Goal: Transaction & Acquisition: Purchase product/service

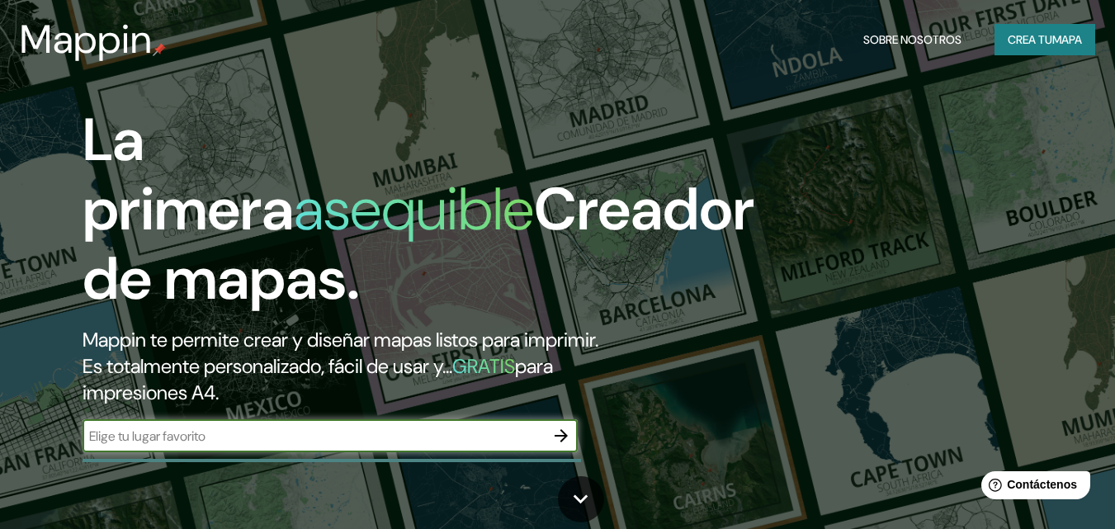
paste input "[GEOGRAPHIC_DATA]"
type input "[GEOGRAPHIC_DATA]"
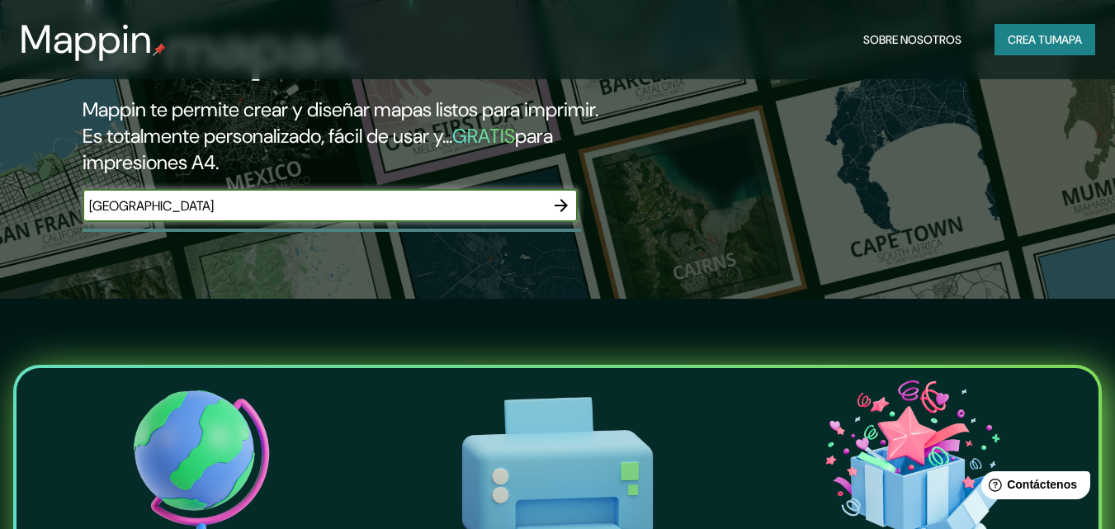
scroll to position [248, 0]
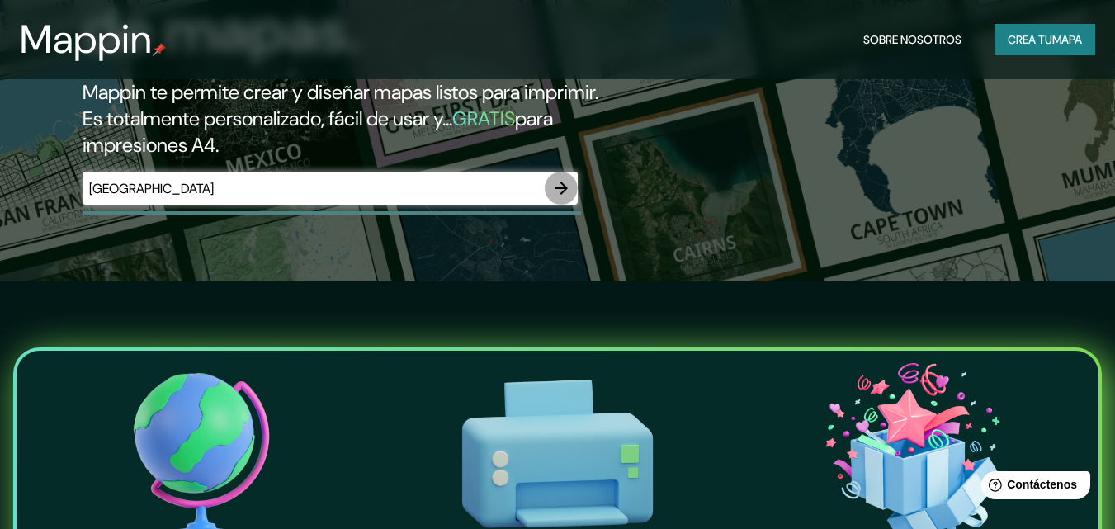
click at [565, 187] on icon "button" at bounding box center [561, 188] width 13 height 13
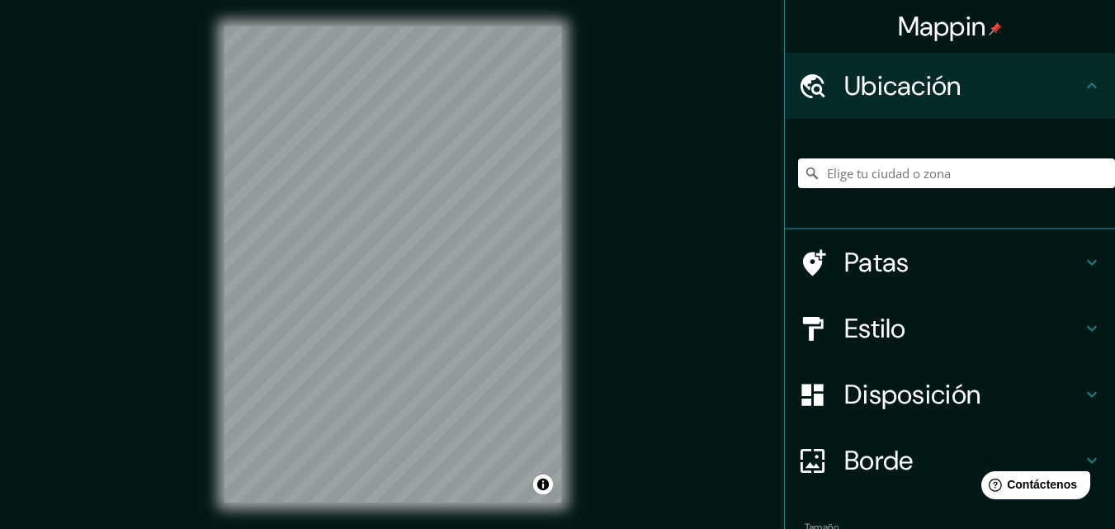
click at [1063, 332] on h4 "Estilo" at bounding box center [964, 328] width 238 height 33
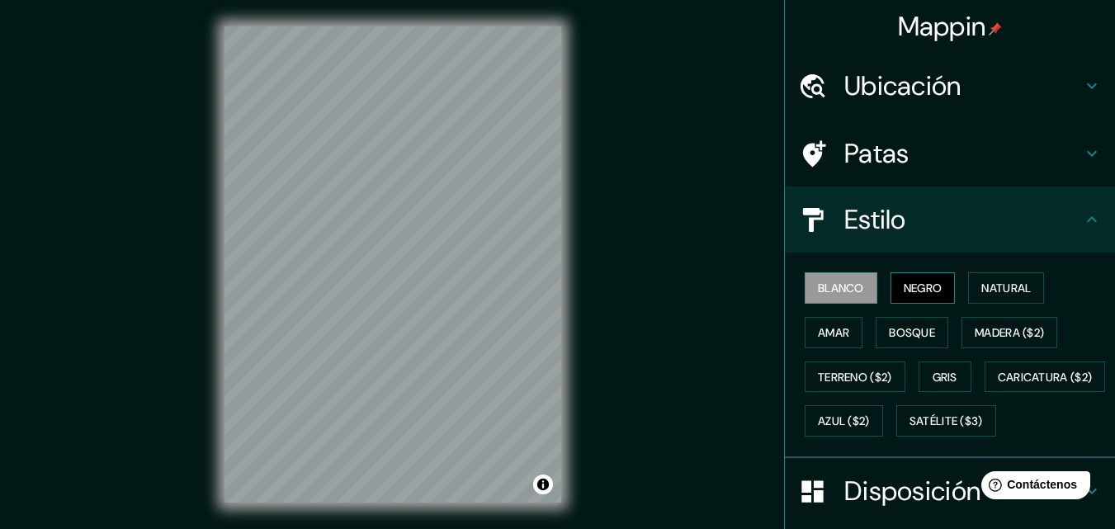
click at [904, 280] on font "Negro" at bounding box center [923, 287] width 39 height 21
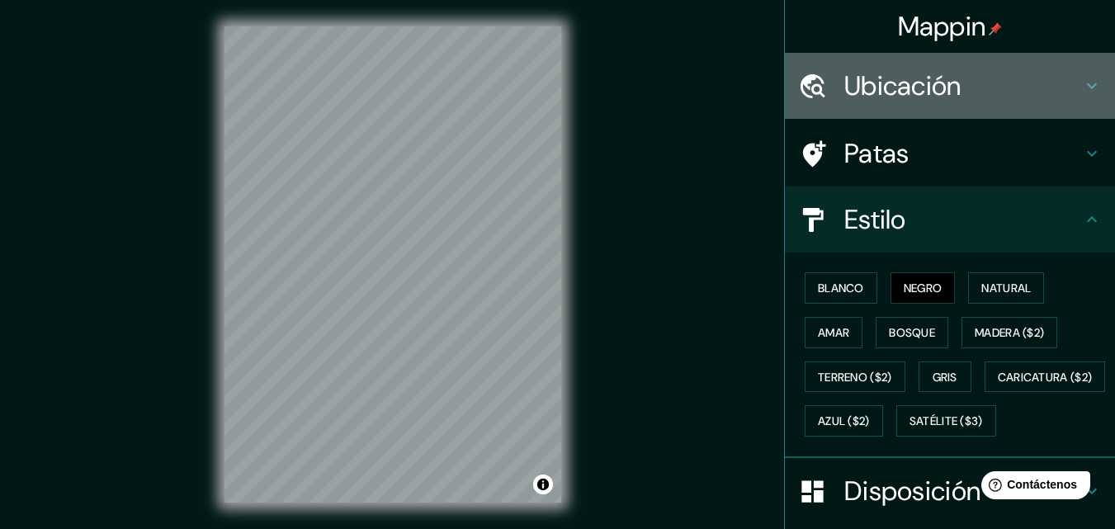
click at [1053, 105] on div "Ubicación" at bounding box center [950, 86] width 330 height 66
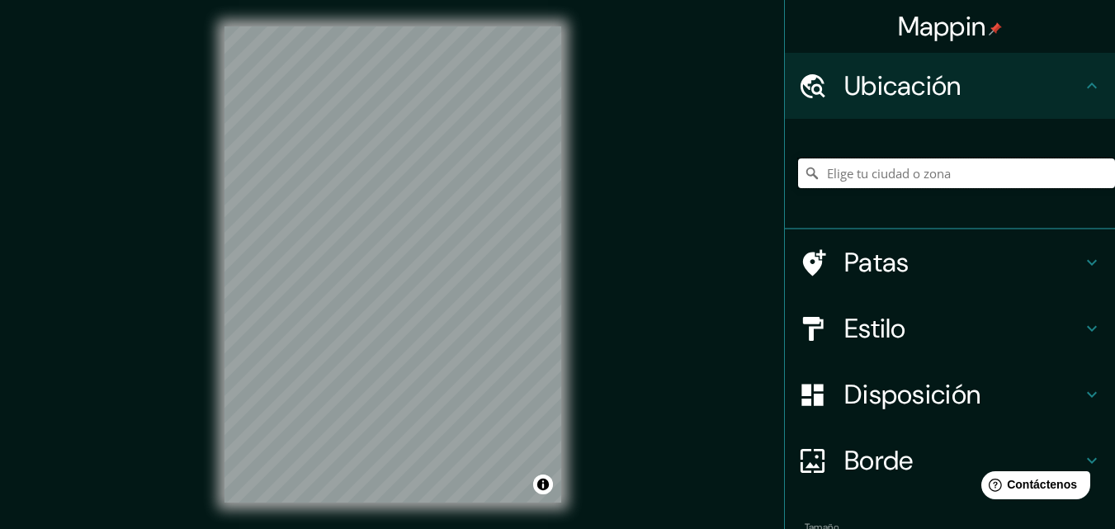
click at [909, 177] on input "Elige tu ciudad o zona" at bounding box center [956, 174] width 317 height 30
paste input "[GEOGRAPHIC_DATA]"
type input "[GEOGRAPHIC_DATA], [GEOGRAPHIC_DATA], [GEOGRAPHIC_DATA][PERSON_NAME], [GEOGRAPH…"
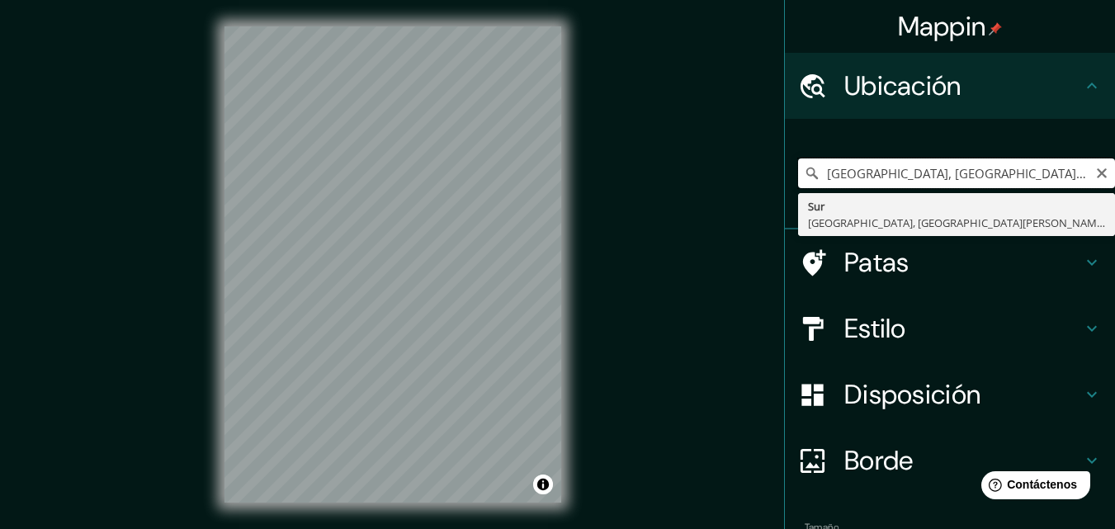
click at [873, 184] on input "[GEOGRAPHIC_DATA], [GEOGRAPHIC_DATA], [GEOGRAPHIC_DATA][PERSON_NAME], [GEOGRAPH…" at bounding box center [956, 174] width 317 height 30
click at [1095, 175] on icon "Claro" at bounding box center [1101, 173] width 13 height 13
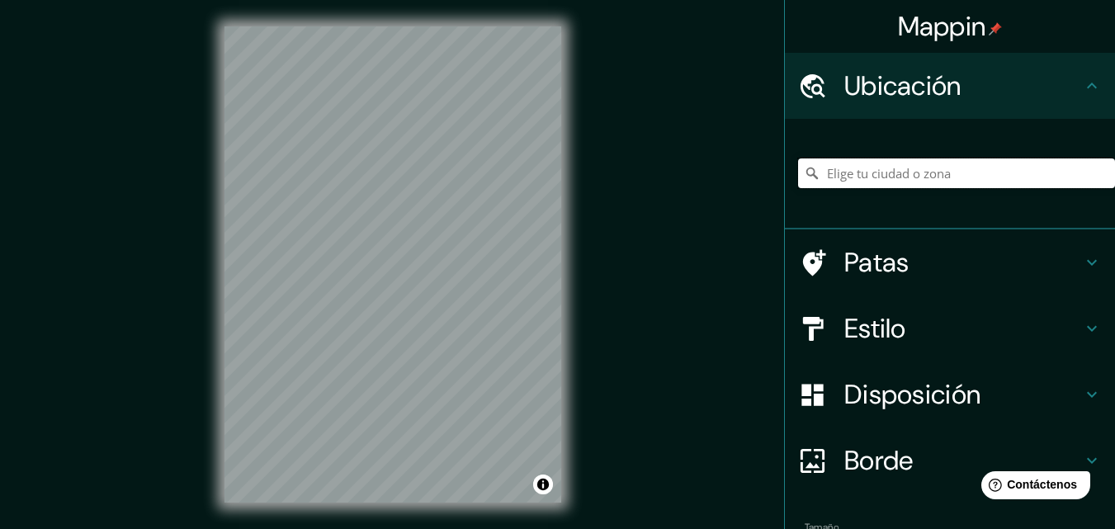
paste input "[GEOGRAPHIC_DATA]"
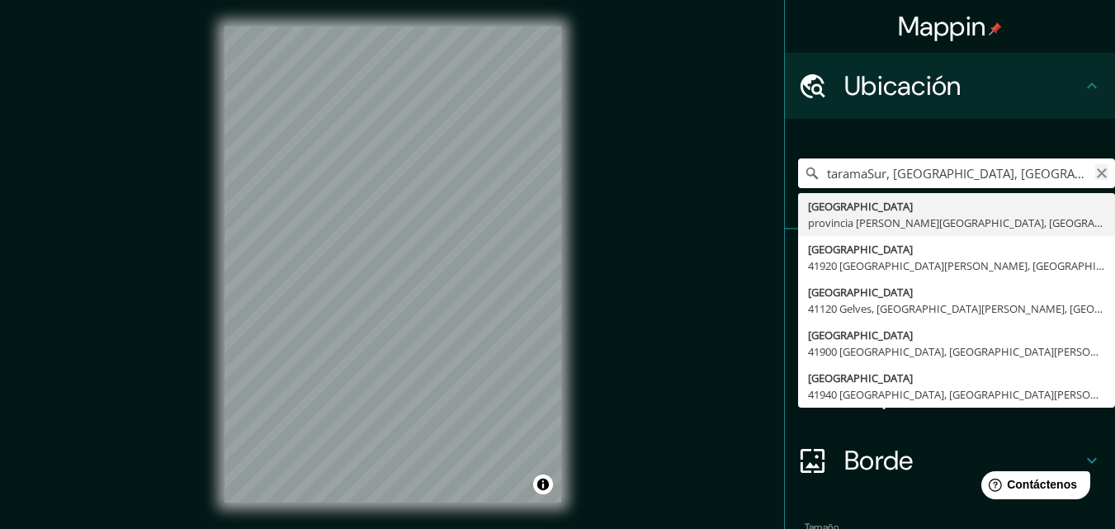
type input "taramaSur, [GEOGRAPHIC_DATA], [GEOGRAPHIC_DATA][PERSON_NAME], [GEOGRAPHIC_DATA]"
click at [1095, 174] on icon "Claro" at bounding box center [1101, 173] width 13 height 13
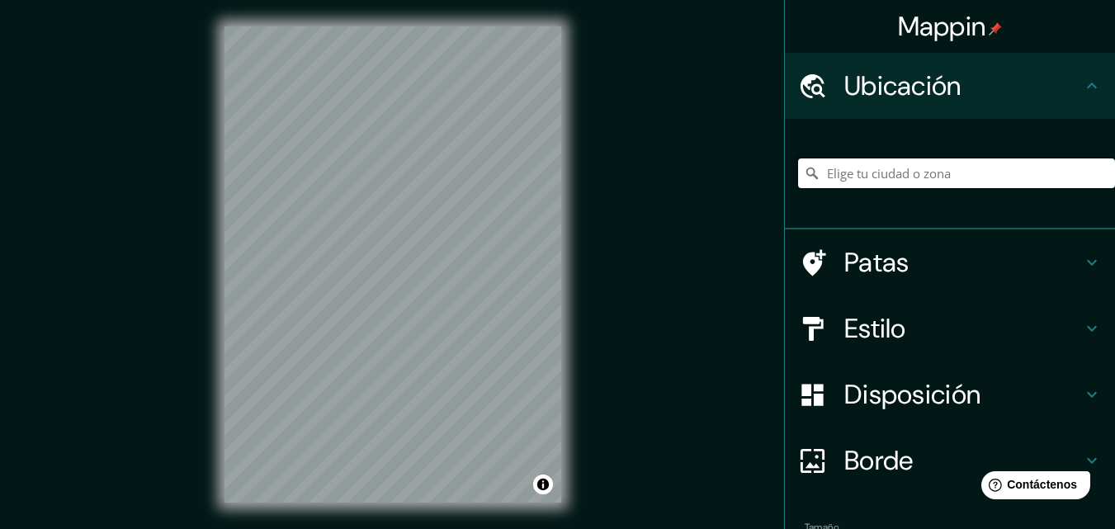
paste input "[GEOGRAPHIC_DATA]"
type input "[GEOGRAPHIC_DATA], [GEOGRAPHIC_DATA], [GEOGRAPHIC_DATA][PERSON_NAME], [GEOGRAPH…"
click at [1097, 175] on icon "Claro" at bounding box center [1102, 173] width 10 height 10
click at [343, 0] on html "Mappin Ubicación Tarma, [GEOGRAPHIC_DATA], [GEOGRAPHIC_DATA] Patas Estilo Dispo…" at bounding box center [557, 264] width 1115 height 529
click at [1041, 169] on input "Tarma, [GEOGRAPHIC_DATA], [GEOGRAPHIC_DATA]" at bounding box center [956, 174] width 317 height 30
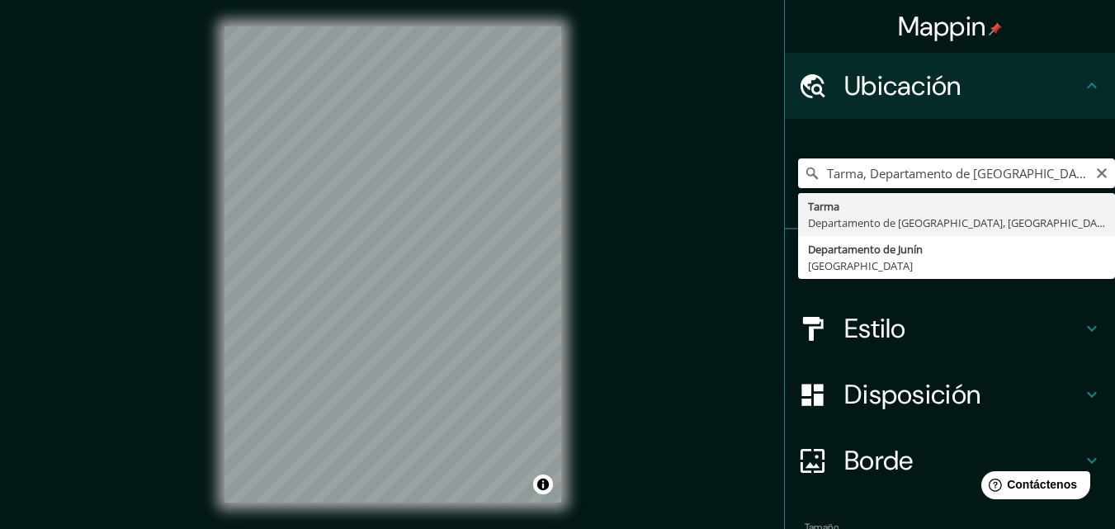
click at [1057, 178] on input "Tarma, Departamento de [GEOGRAPHIC_DATA], [GEOGRAPHIC_DATA] jr [PERSON_NAME]" at bounding box center [956, 174] width 317 height 30
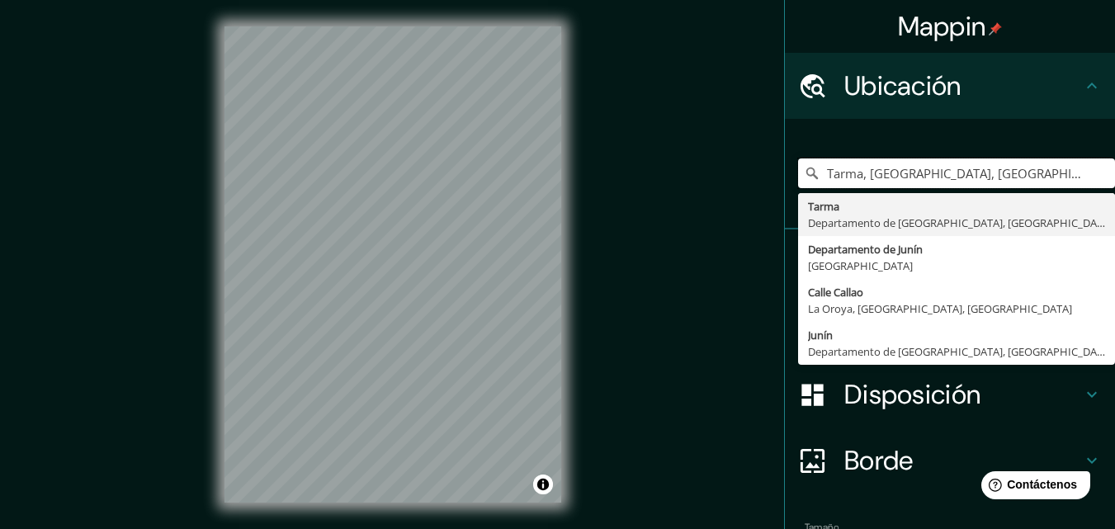
type input "Tarma, [GEOGRAPHIC_DATA], [GEOGRAPHIC_DATA]"
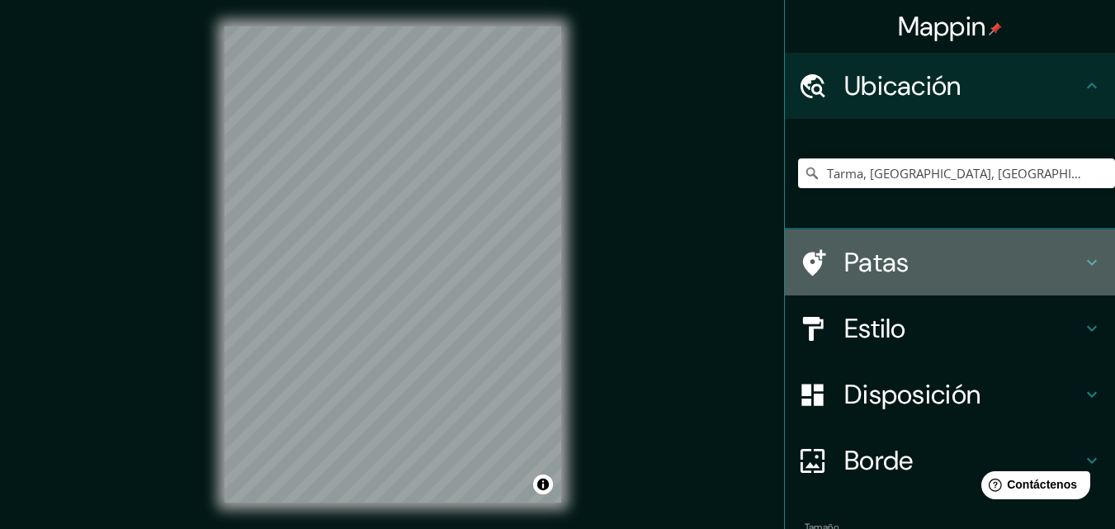
click at [958, 255] on h4 "Patas" at bounding box center [964, 262] width 238 height 33
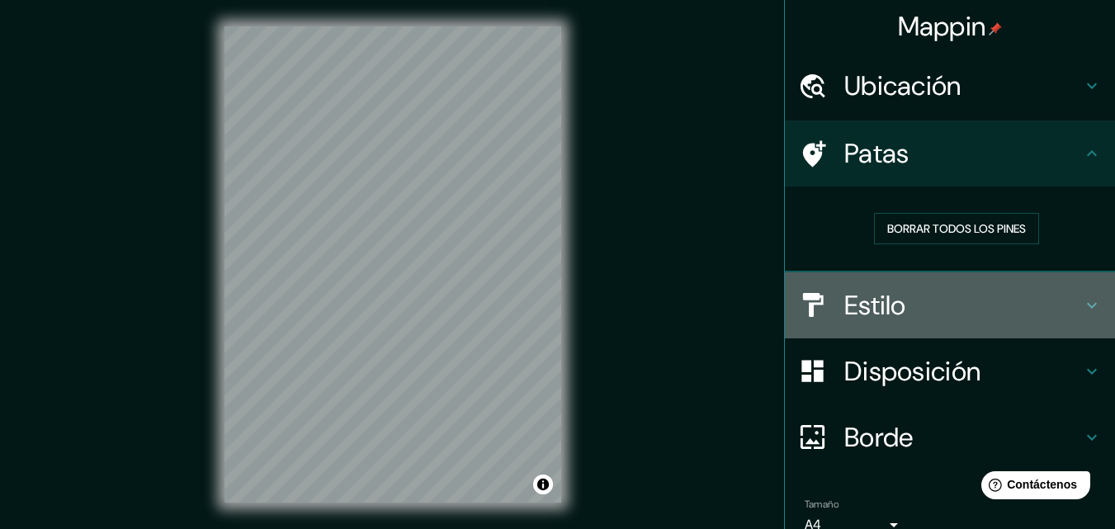
click at [1082, 311] on icon at bounding box center [1092, 306] width 20 height 20
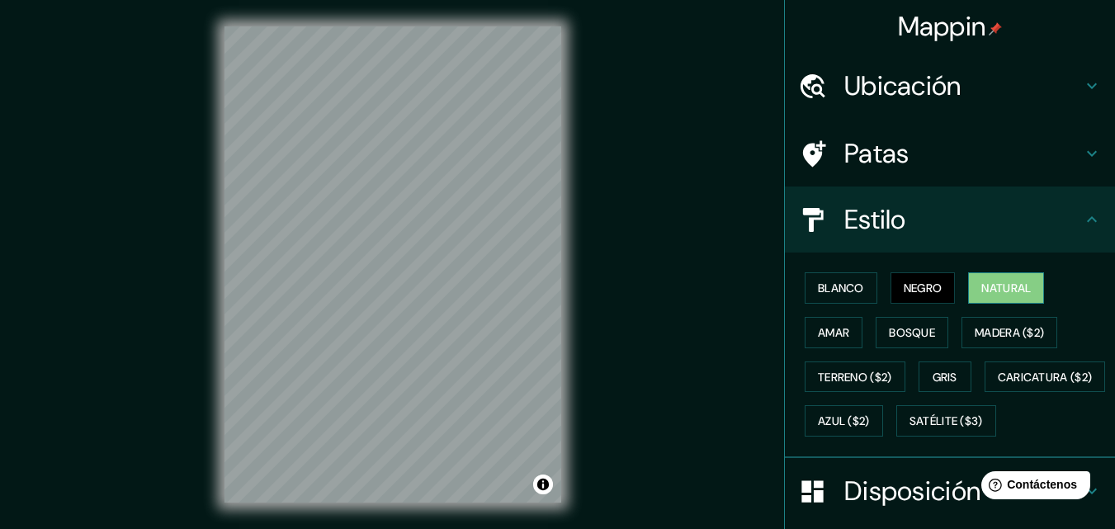
click at [1008, 300] on button "Natural" at bounding box center [1006, 287] width 76 height 31
click at [818, 333] on font "Amar" at bounding box center [833, 332] width 31 height 15
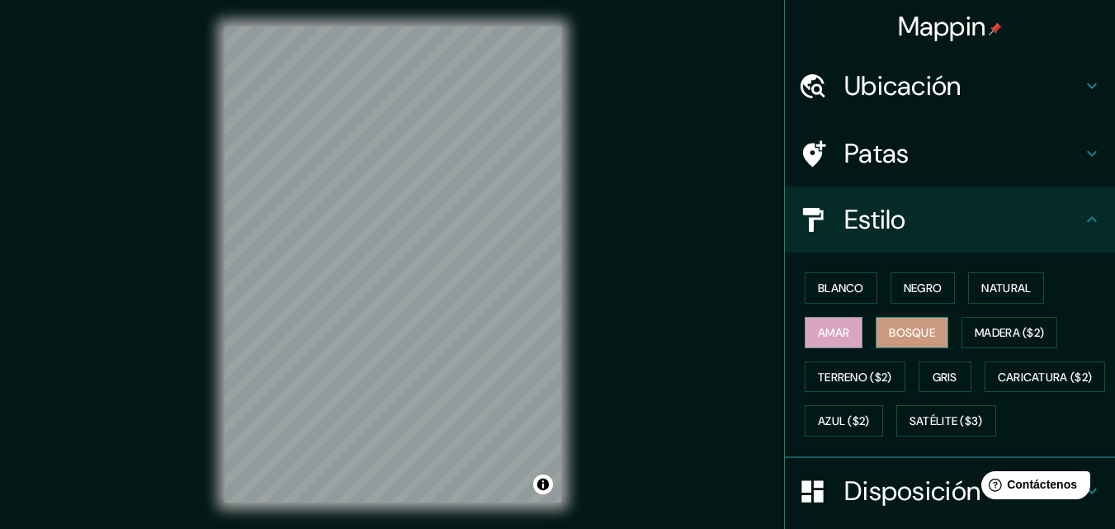
click at [914, 330] on font "Bosque" at bounding box center [912, 332] width 46 height 15
click at [937, 383] on font "Gris" at bounding box center [945, 377] width 25 height 15
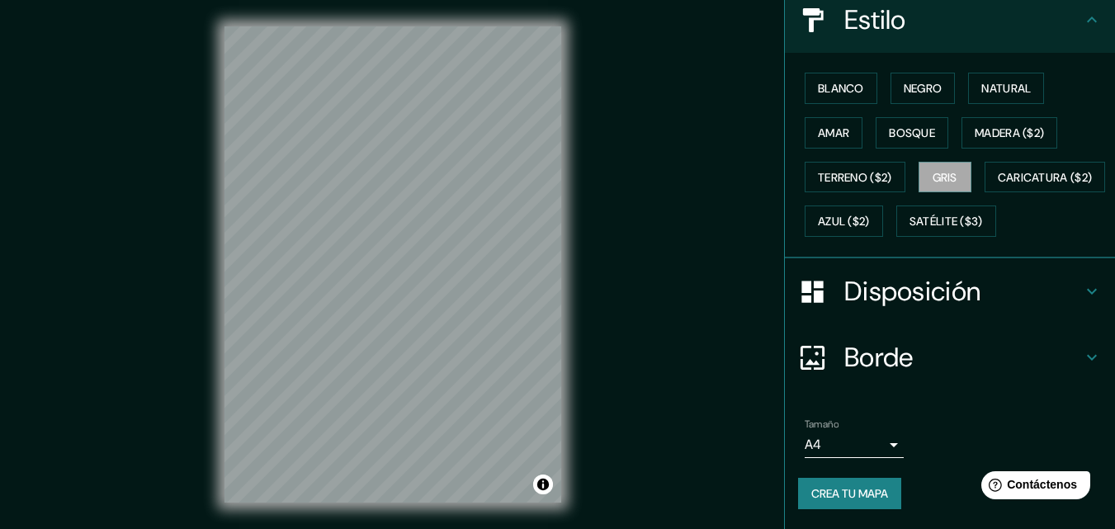
scroll to position [244, 0]
click at [1082, 300] on icon at bounding box center [1092, 292] width 20 height 20
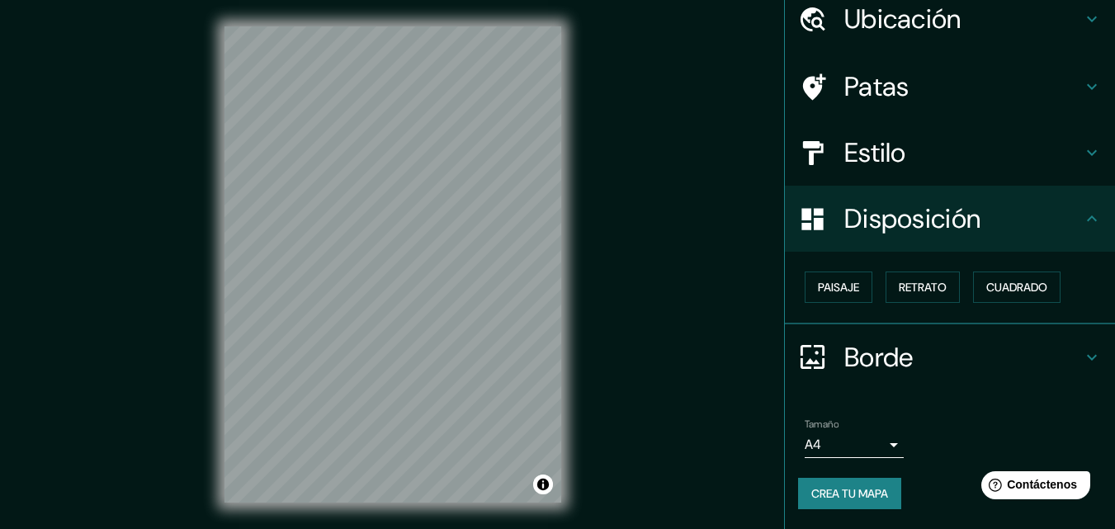
scroll to position [66, 0]
click at [840, 291] on font "Paisaje" at bounding box center [838, 288] width 41 height 15
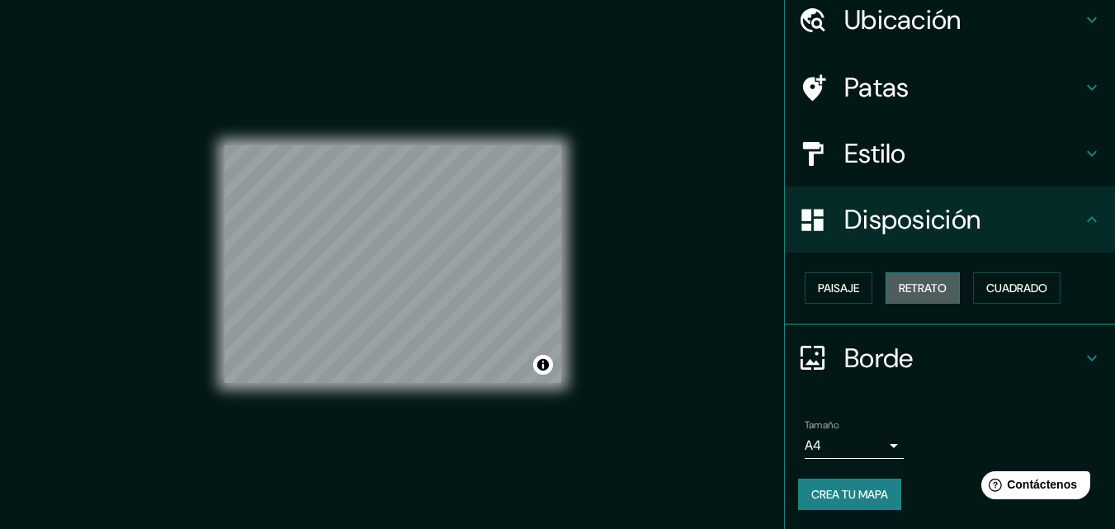
click at [899, 283] on font "Retrato" at bounding box center [923, 288] width 48 height 15
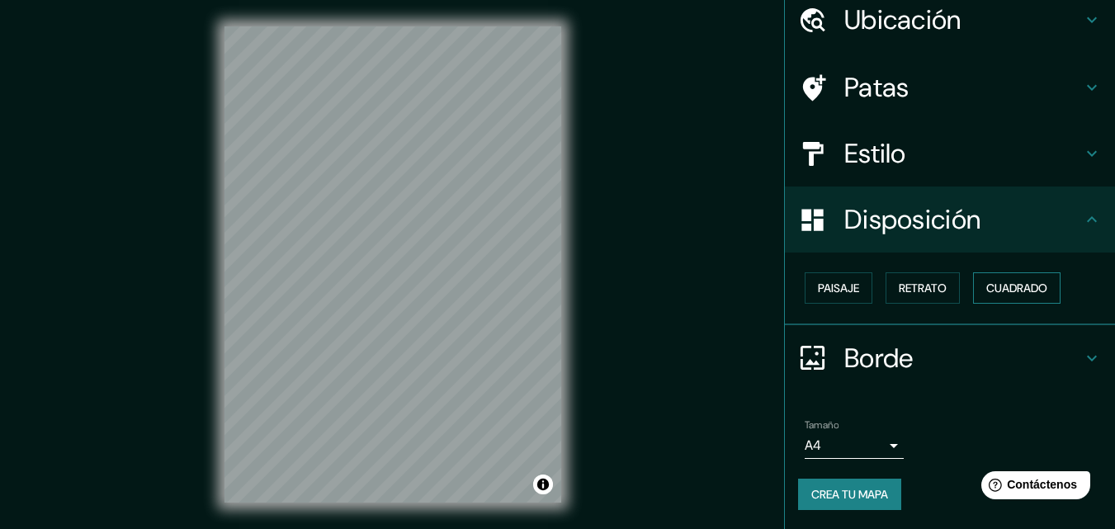
click at [999, 281] on font "Cuadrado" at bounding box center [1017, 288] width 61 height 15
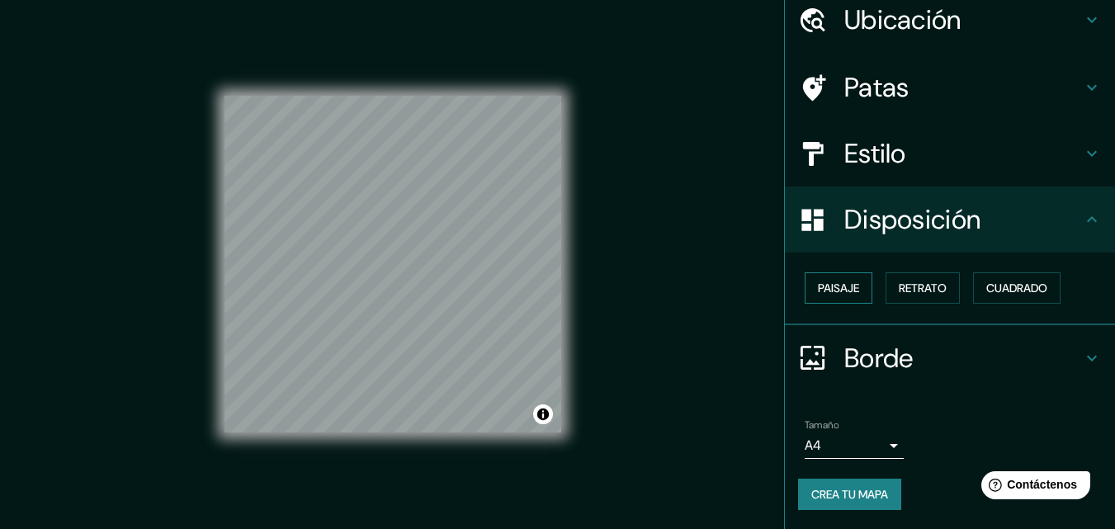
click at [836, 287] on font "Paisaje" at bounding box center [838, 288] width 41 height 15
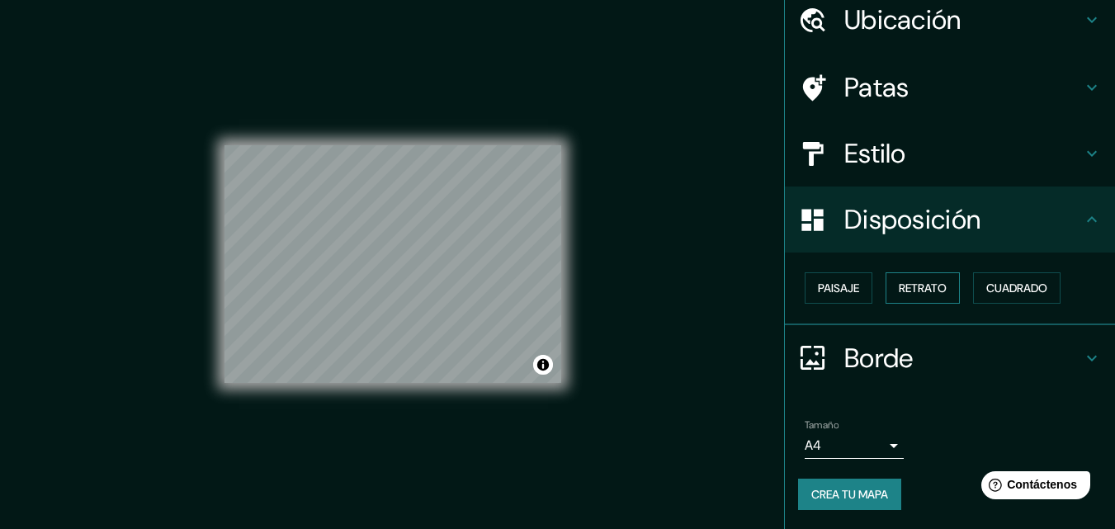
click at [902, 284] on font "Retrato" at bounding box center [923, 288] width 48 height 15
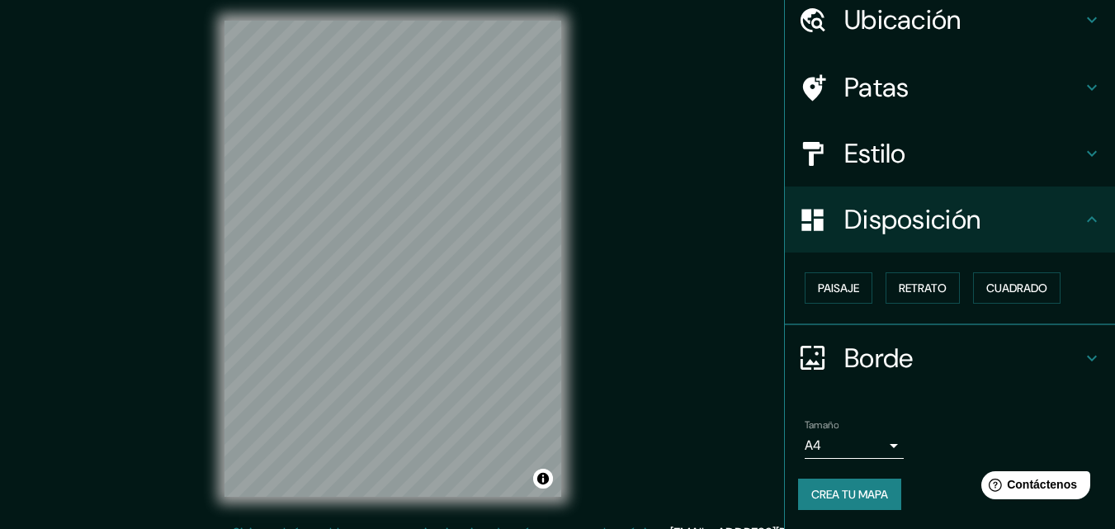
scroll to position [0, 0]
